Goal: Task Accomplishment & Management: Manage account settings

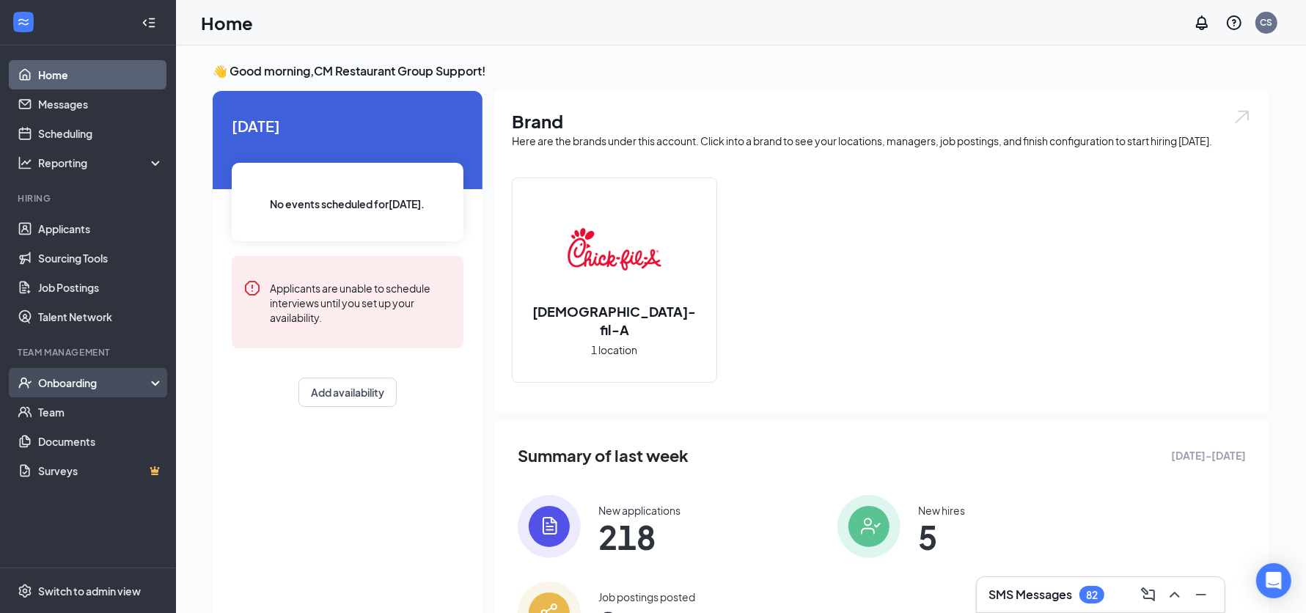
click at [94, 379] on div "Onboarding" at bounding box center [94, 383] width 113 height 15
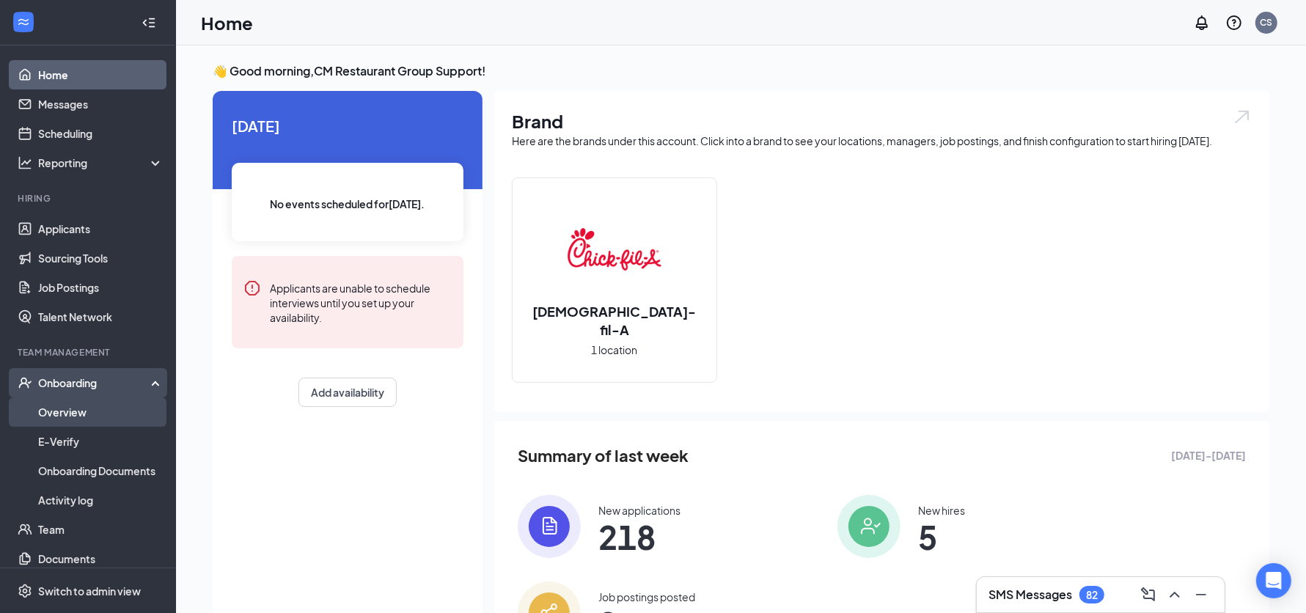
click at [72, 409] on link "Overview" at bounding box center [100, 412] width 125 height 29
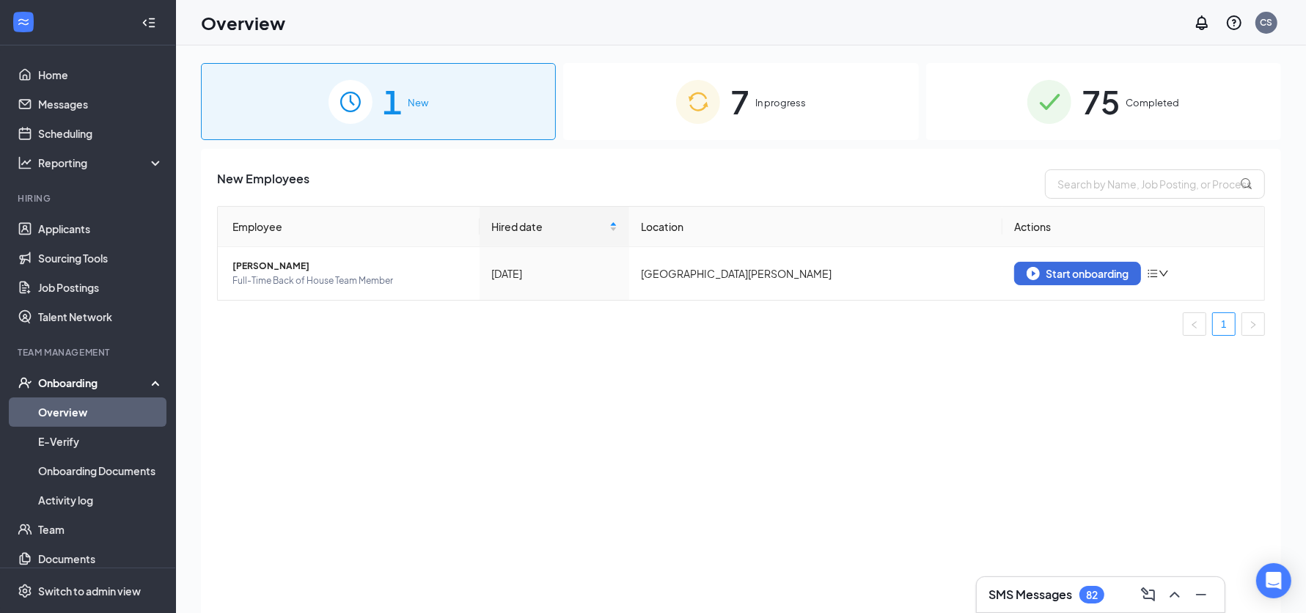
click at [827, 119] on div "7 In progress" at bounding box center [740, 101] width 355 height 77
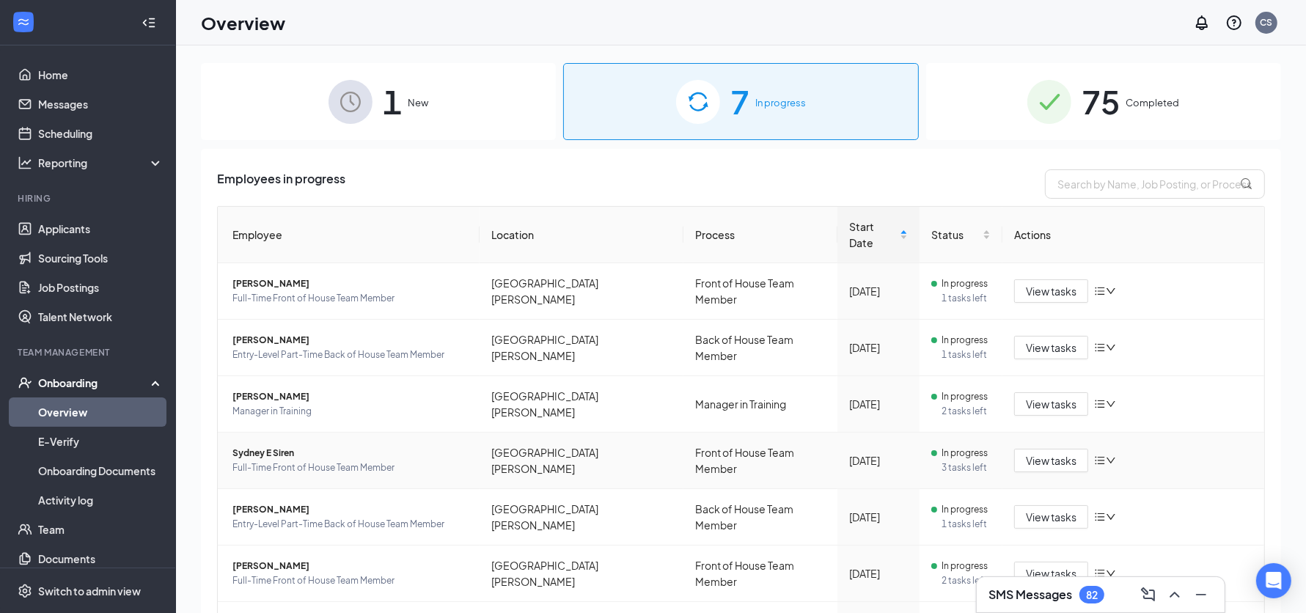
click at [379, 446] on span "Sydney E Siren" at bounding box center [350, 453] width 235 height 15
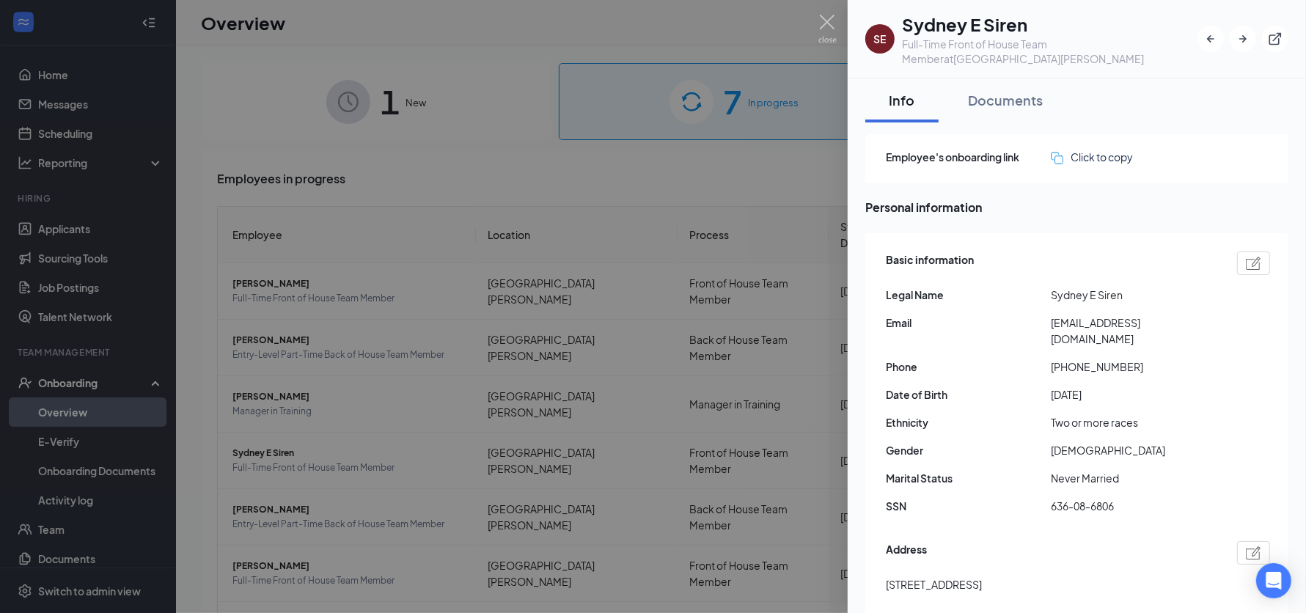
click at [491, 174] on div at bounding box center [653, 306] width 1306 height 613
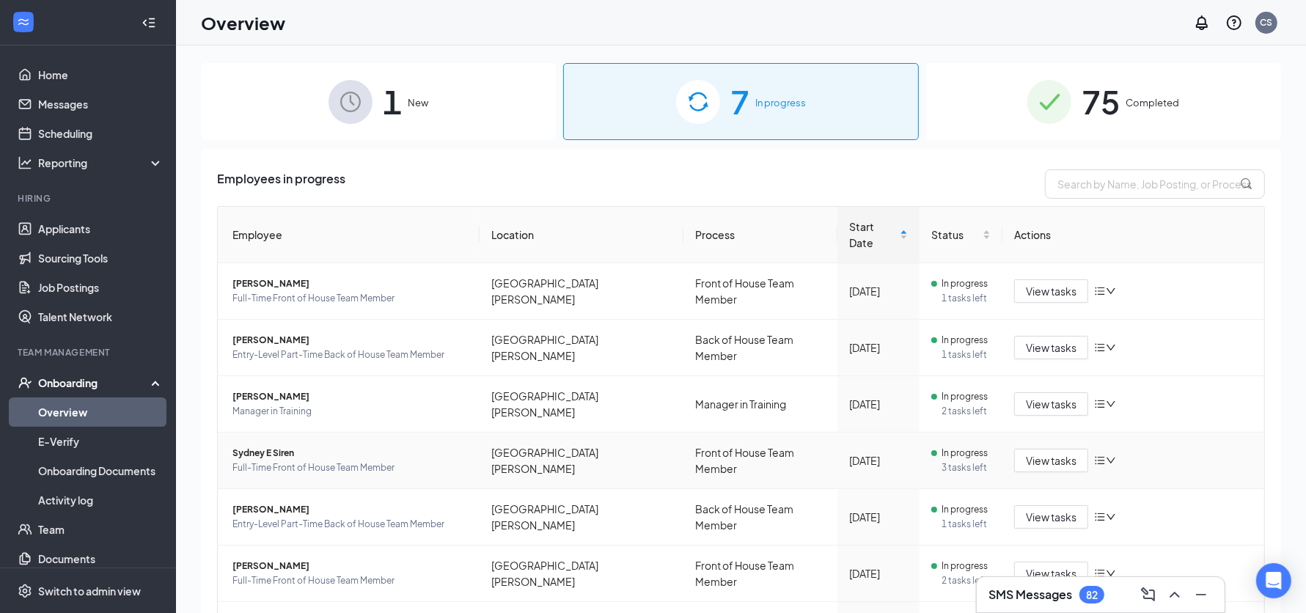
click at [406, 461] on span "Full-Time Front of House Team Member" at bounding box center [350, 468] width 235 height 15
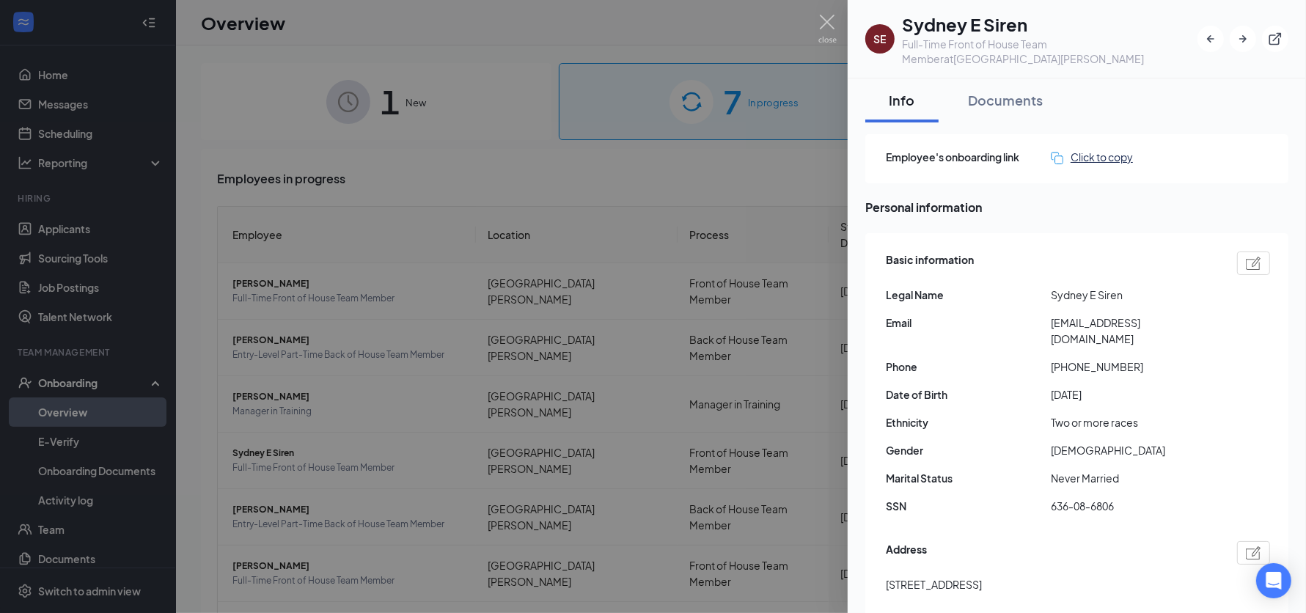
click at [1108, 156] on div "Click to copy" at bounding box center [1092, 157] width 82 height 16
click at [640, 194] on div at bounding box center [653, 306] width 1306 height 613
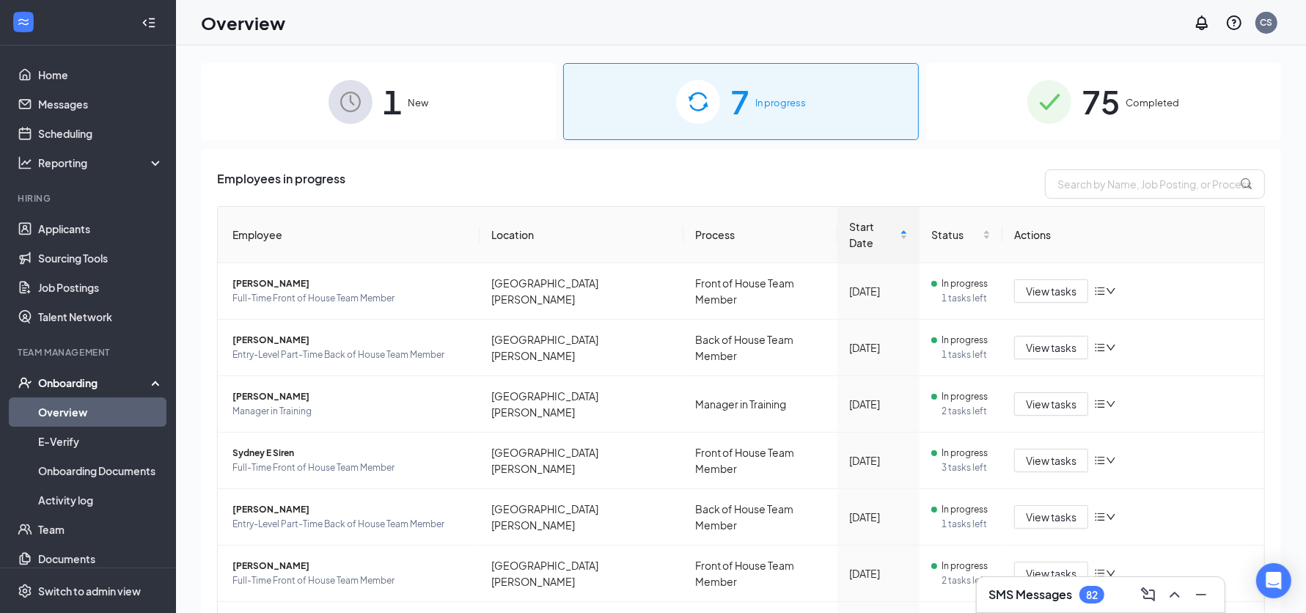
click at [475, 136] on div "1 New" at bounding box center [378, 101] width 355 height 77
